Goal: Navigation & Orientation: Find specific page/section

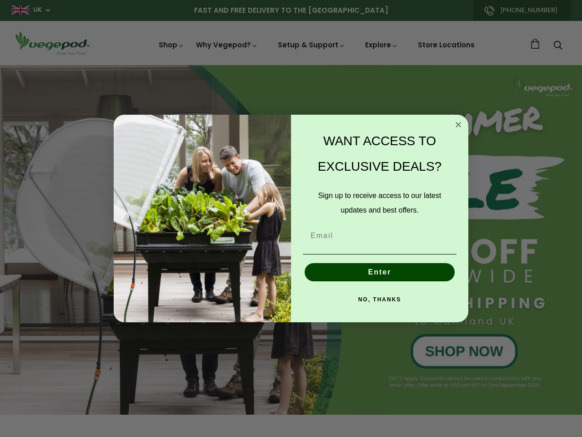
scroll to position [0, 1933]
click at [291, 218] on div "WANT ACCESS TO EXCLUSIVE DEALS? Sign up to receive access to our latest updates…" at bounding box center [375, 219] width 168 height 190
click at [459, 125] on icon "Close dialog" at bounding box center [458, 124] width 5 height 5
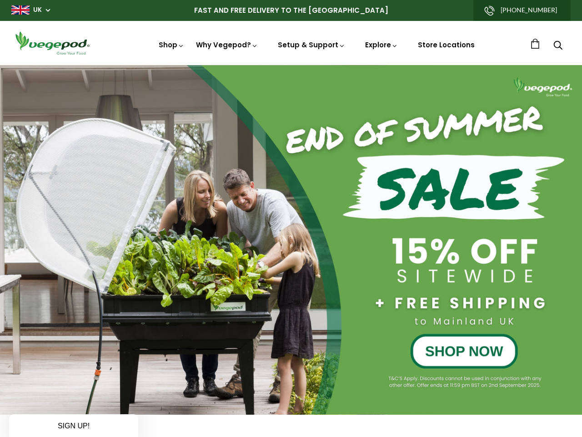
click at [380, 284] on button "Enter" at bounding box center [380, 293] width 150 height 18
click at [380, 307] on div "NO, THANKS" at bounding box center [379, 320] width 159 height 27
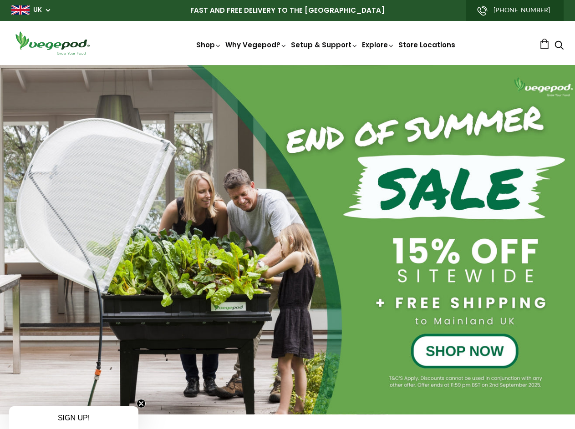
scroll to position [0, 0]
